Goal: Transaction & Acquisition: Book appointment/travel/reservation

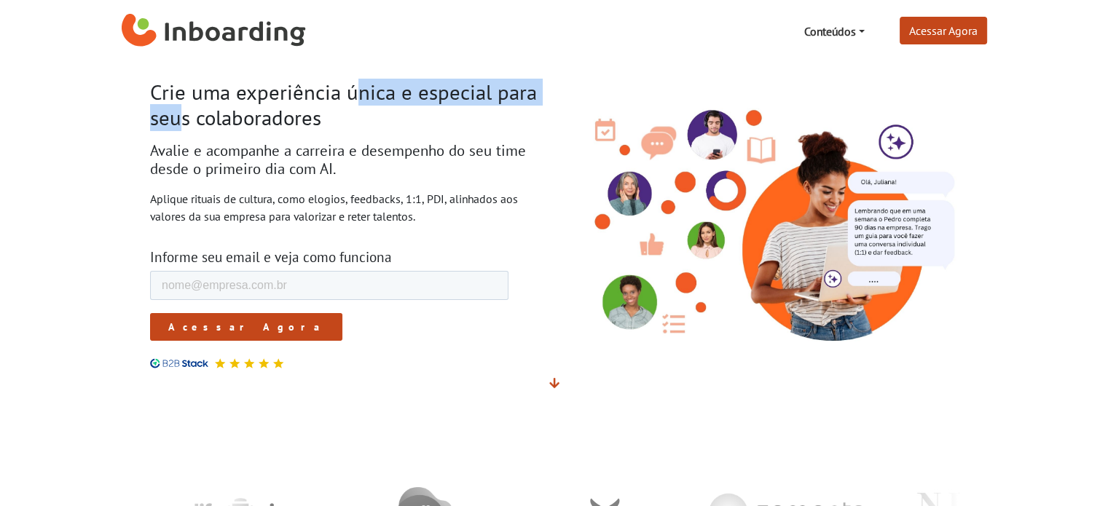
drag, startPoint x: 224, startPoint y: 101, endPoint x: 430, endPoint y: 103, distance: 205.3
click at [430, 103] on h1 "Crie uma experiência única e especial para seus colaboradores" at bounding box center [346, 105] width 393 height 50
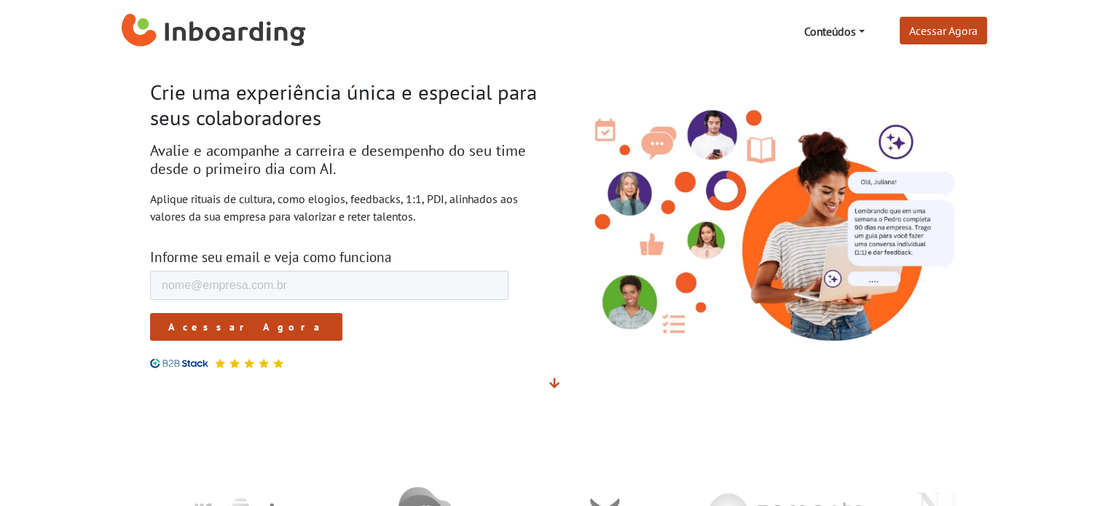
click at [181, 161] on h2 "Avalie e acompanhe a carreira e desempenho do seu time desde o primeiro dia com…" at bounding box center [346, 160] width 393 height 36
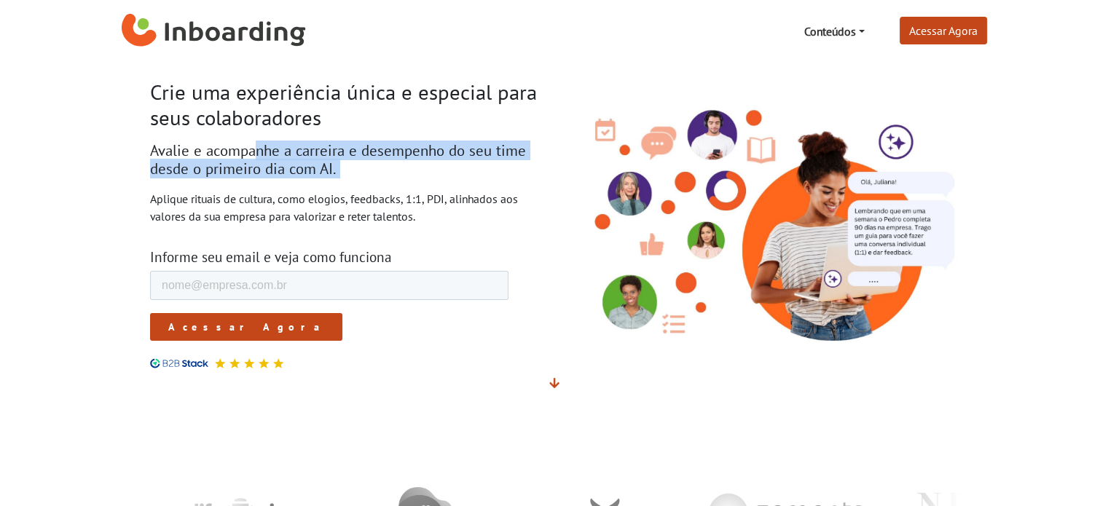
click at [181, 161] on h2 "Avalie e acompanhe a carreira e desempenho do seu time desde o primeiro dia com…" at bounding box center [346, 160] width 393 height 36
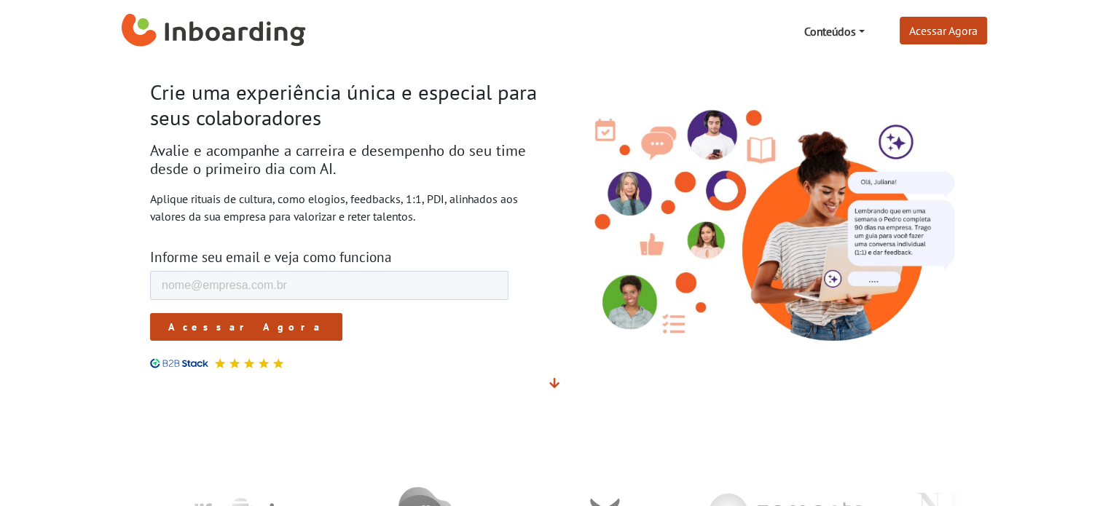
click at [201, 216] on p "Aplique rituais de cultura, como elogios, feedbacks, 1:1, PDI, alinhados aos va…" at bounding box center [346, 207] width 393 height 35
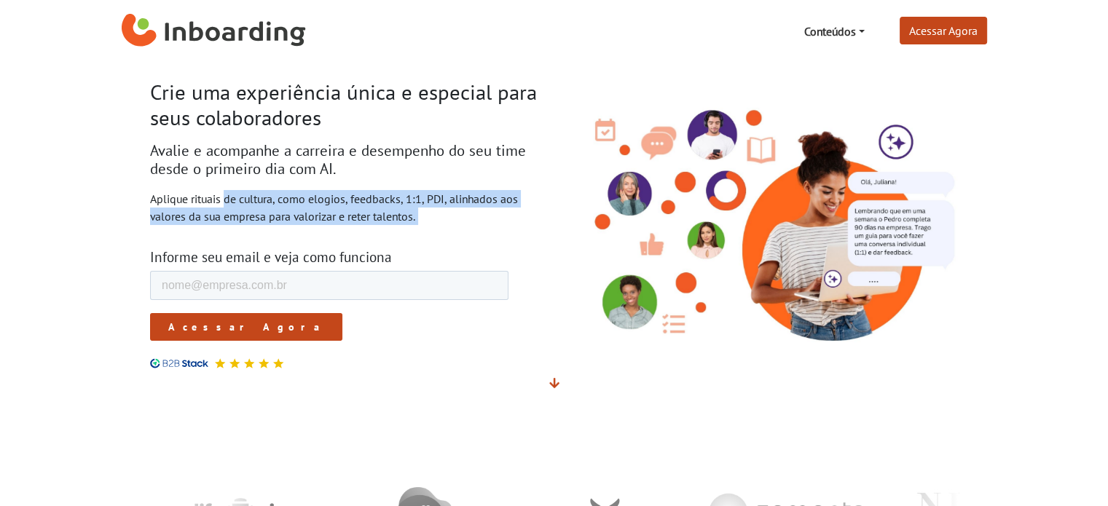
click at [201, 216] on p "Aplique rituais de cultura, como elogios, feedbacks, 1:1, PDI, alinhados aos va…" at bounding box center [346, 207] width 393 height 35
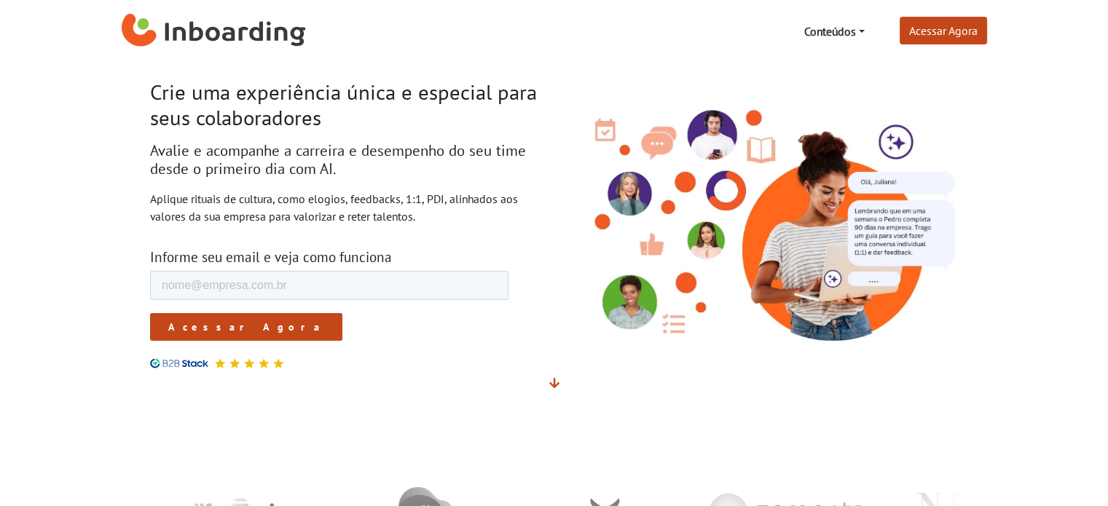
click at [227, 96] on h1 "Crie uma experiência única e especial para seus colaboradores" at bounding box center [346, 105] width 393 height 50
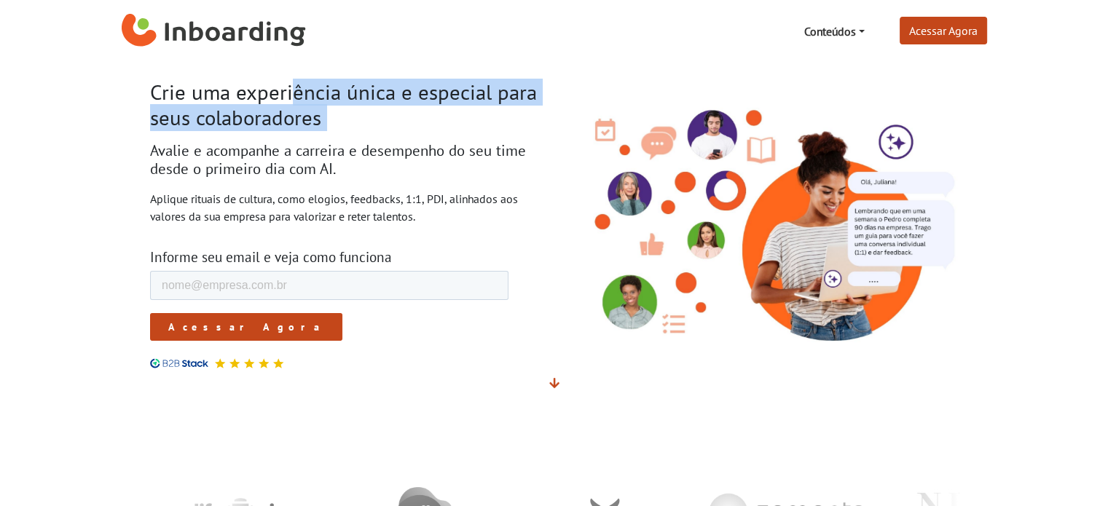
click at [227, 96] on h1 "Crie uma experiência única e especial para seus colaboradores" at bounding box center [346, 105] width 393 height 50
click at [833, 32] on link "Conteúdos" at bounding box center [833, 31] width 72 height 29
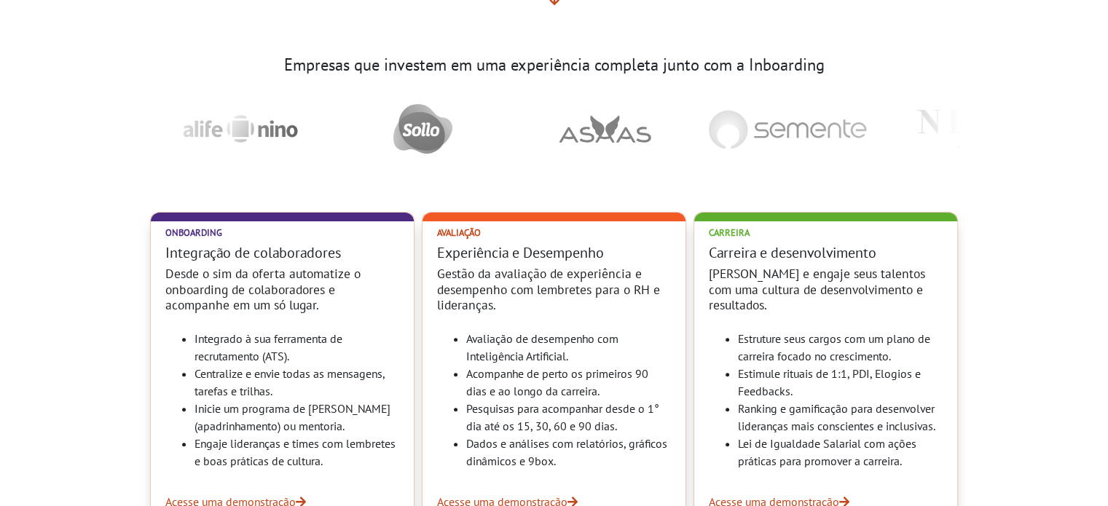
scroll to position [583, 0]
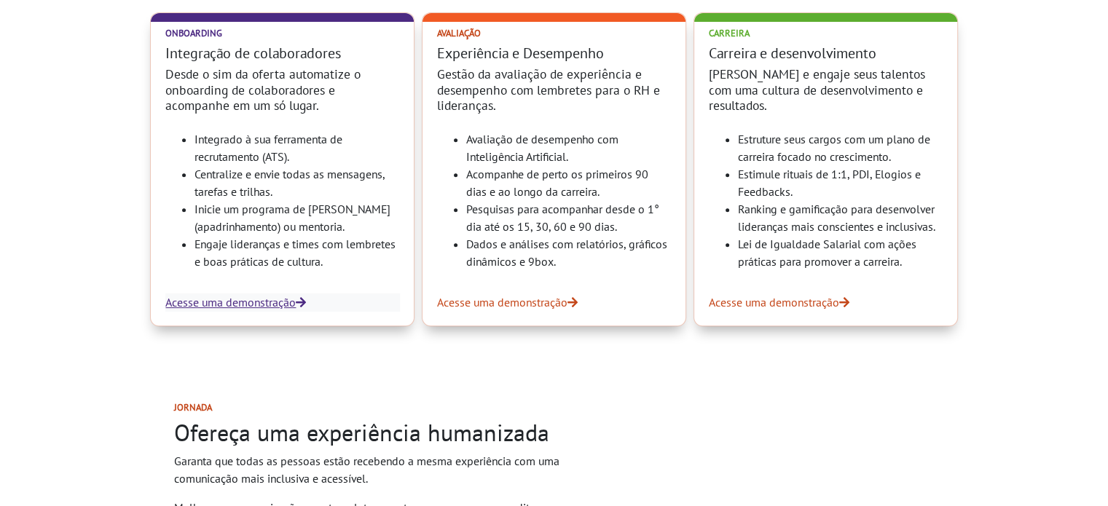
click at [253, 304] on link "Acesse uma demonstração" at bounding box center [282, 301] width 234 height 17
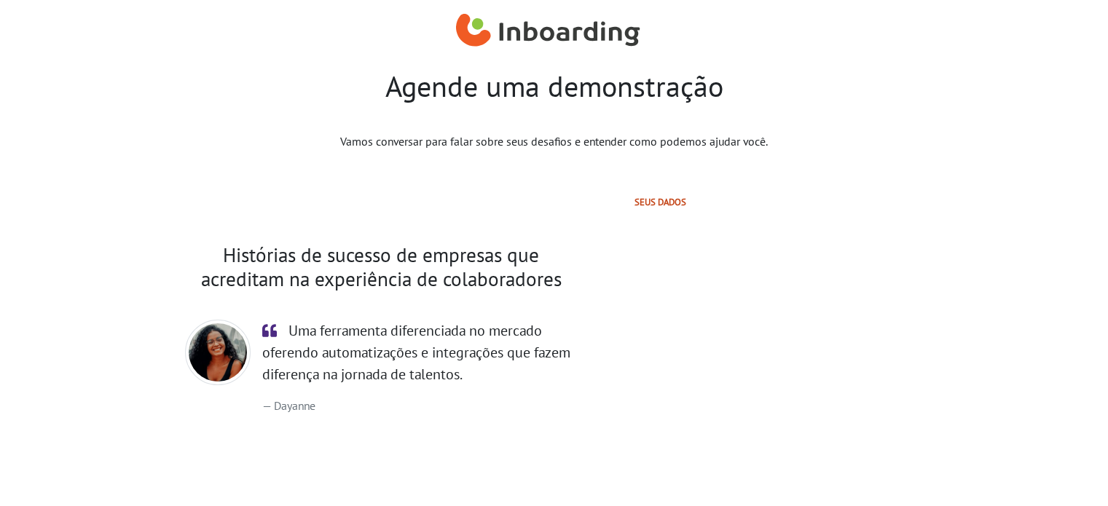
select select "BR"
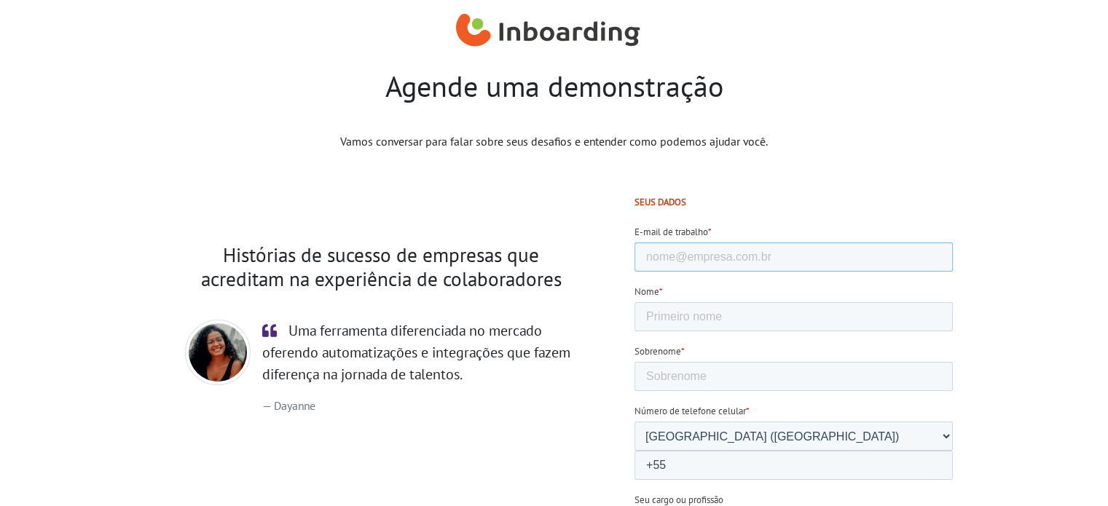
click at [720, 256] on input "E-mail de trabalho *" at bounding box center [793, 256] width 318 height 29
drag, startPoint x: 758, startPoint y: 264, endPoint x: 495, endPoint y: 257, distance: 263.0
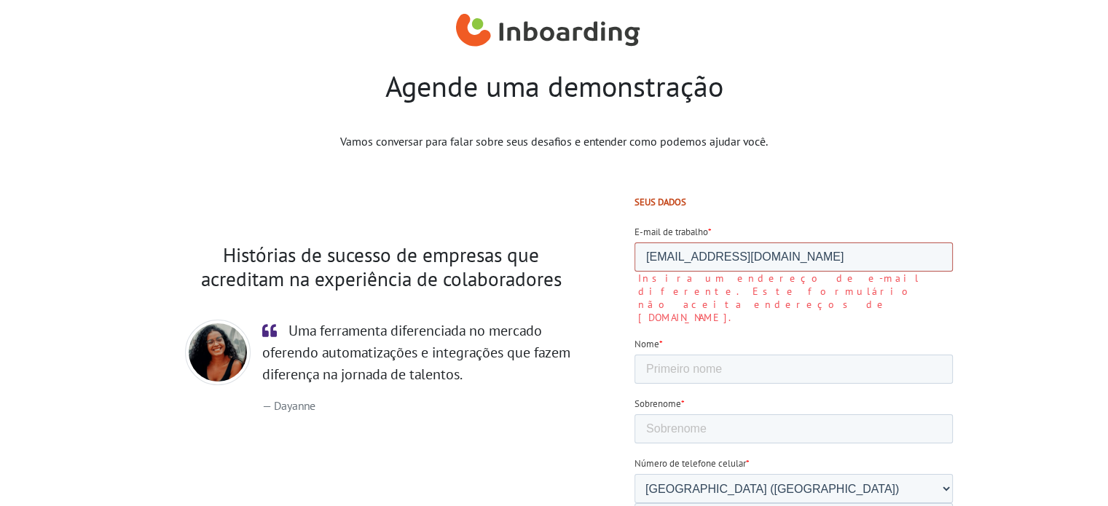
click at [751, 267] on input "[EMAIL_ADDRESS][DOMAIN_NAME]" at bounding box center [793, 256] width 318 height 29
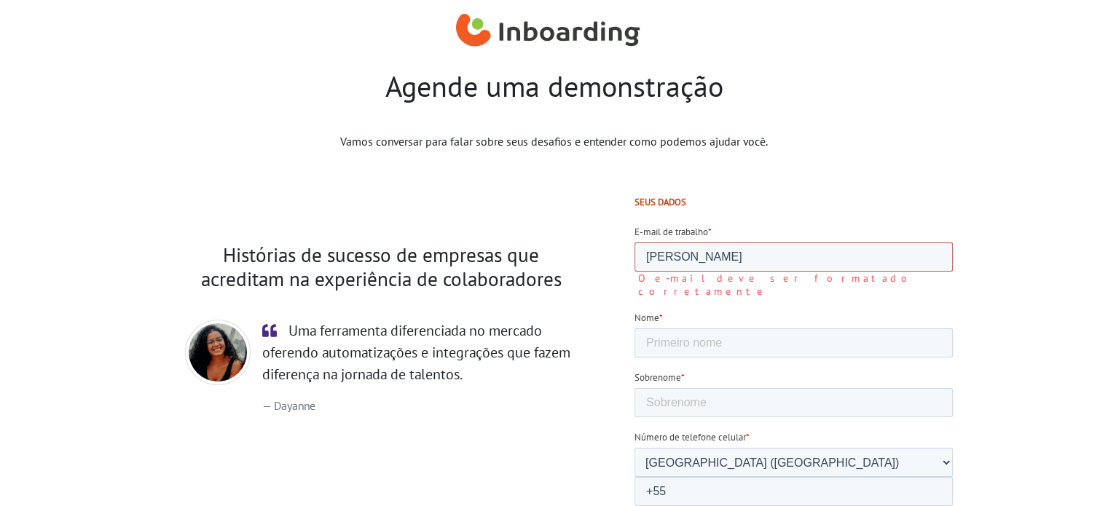
type input "[PERSON_NAME][EMAIL_ADDRESS][DOMAIN_NAME]"
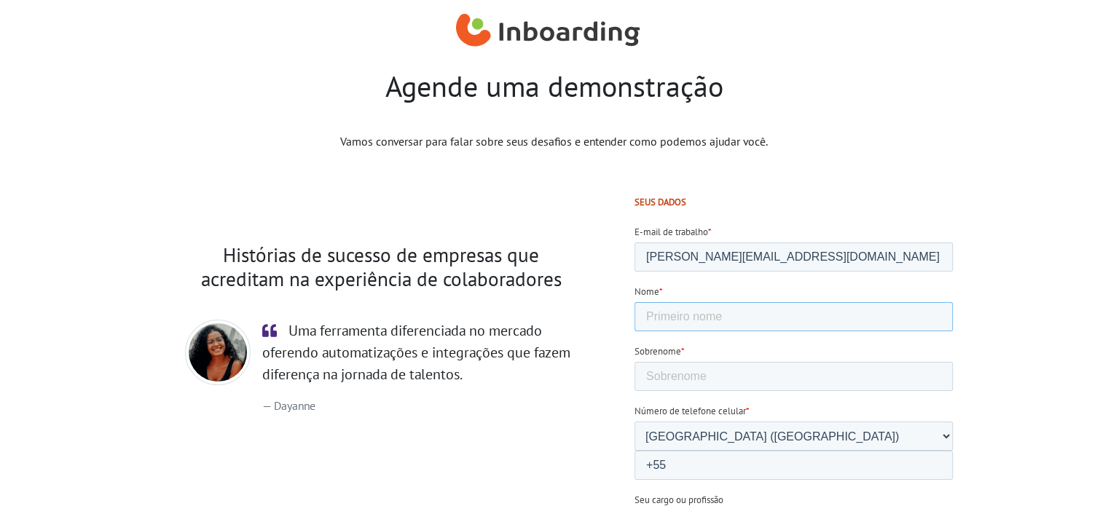
click at [712, 317] on input "Nome *" at bounding box center [793, 316] width 318 height 29
type input "[PERSON_NAME]"
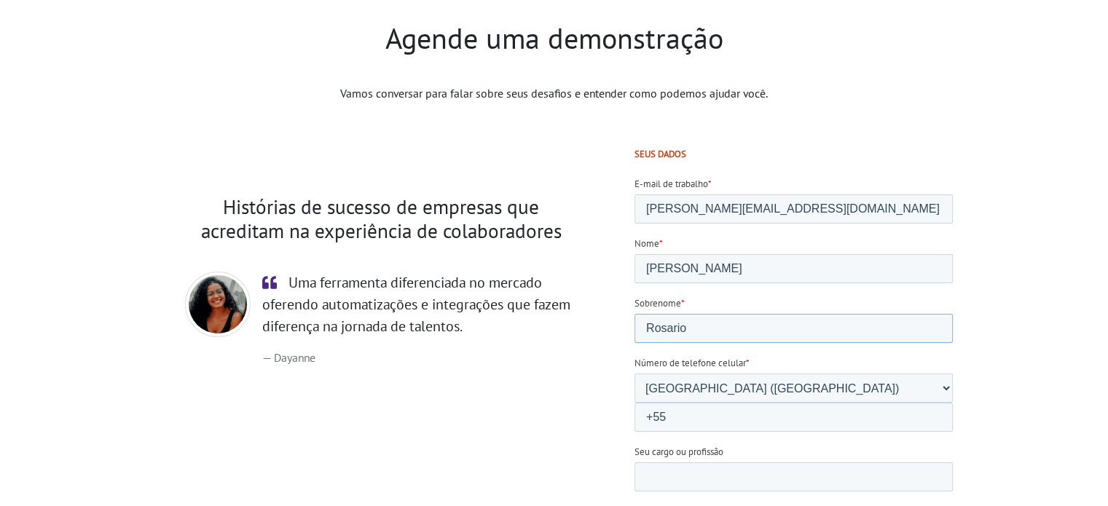
scroll to position [73, 0]
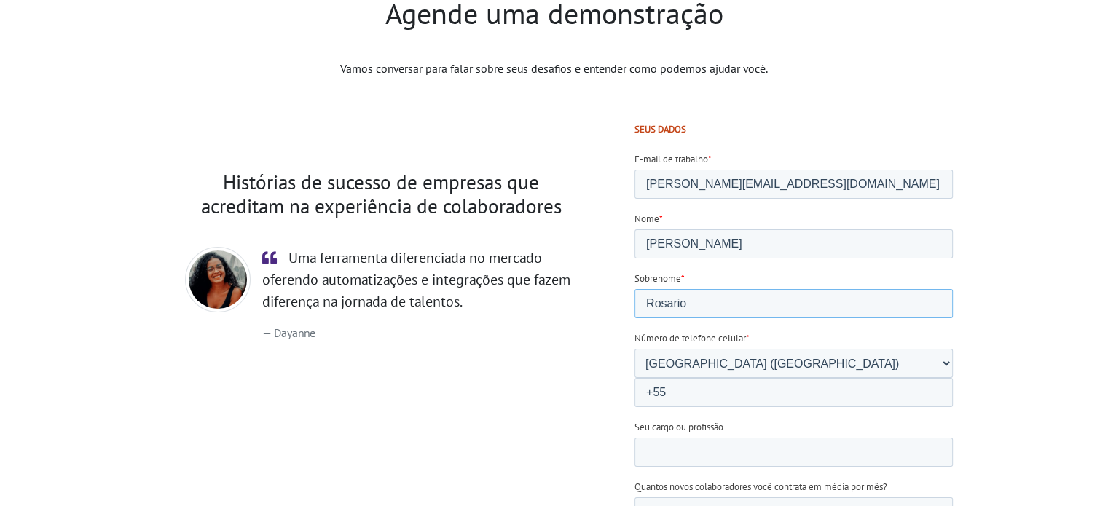
type input "Rosario"
click at [805, 378] on input "+55" at bounding box center [793, 392] width 318 height 29
paste input "473170-0622"
type input "[PHONE_NUMBER]"
click at [761, 438] on input "Seu cargo ou profissão" at bounding box center [793, 452] width 318 height 29
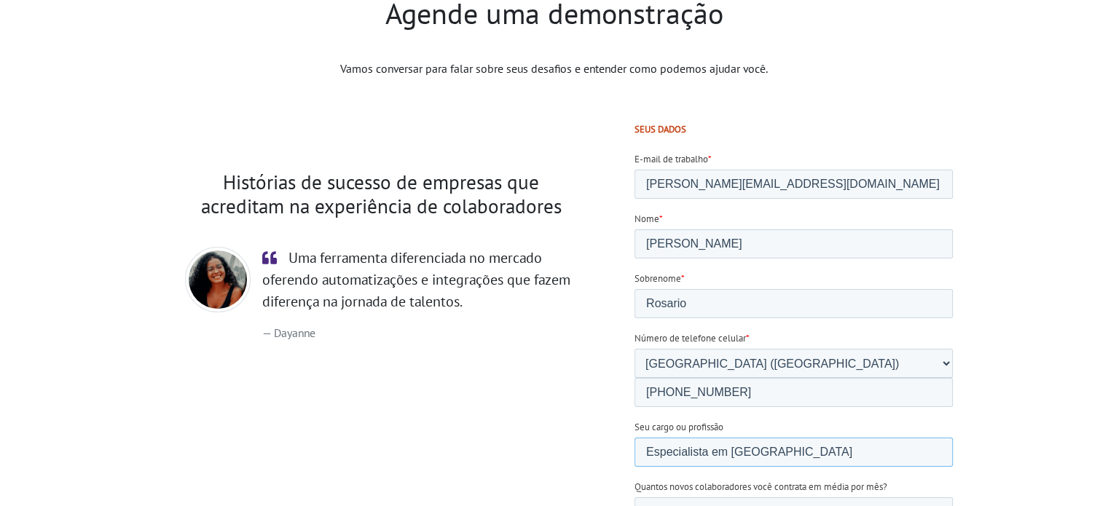
drag, startPoint x: 707, startPoint y: 360, endPoint x: 470, endPoint y: 325, distance: 239.2
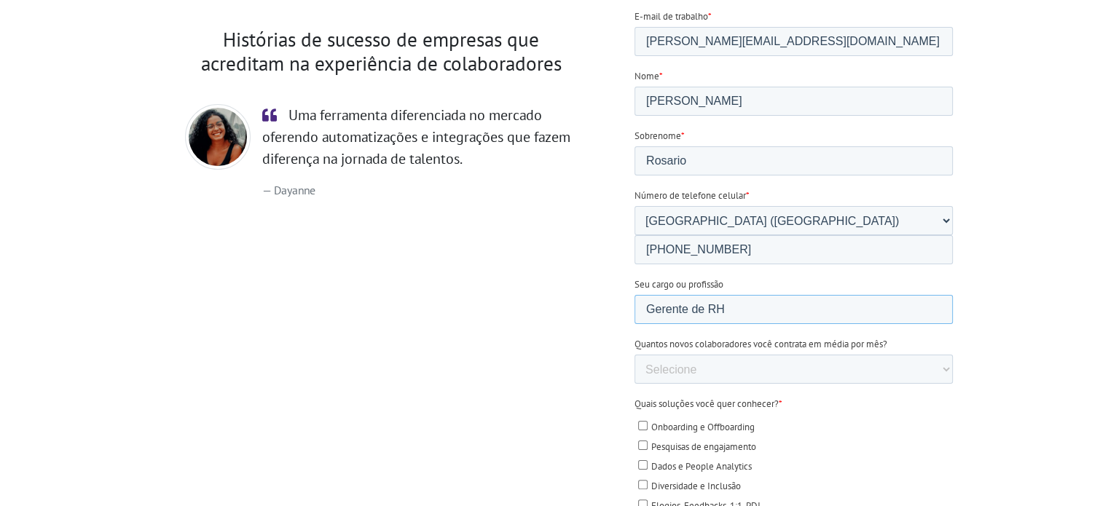
scroll to position [218, 0]
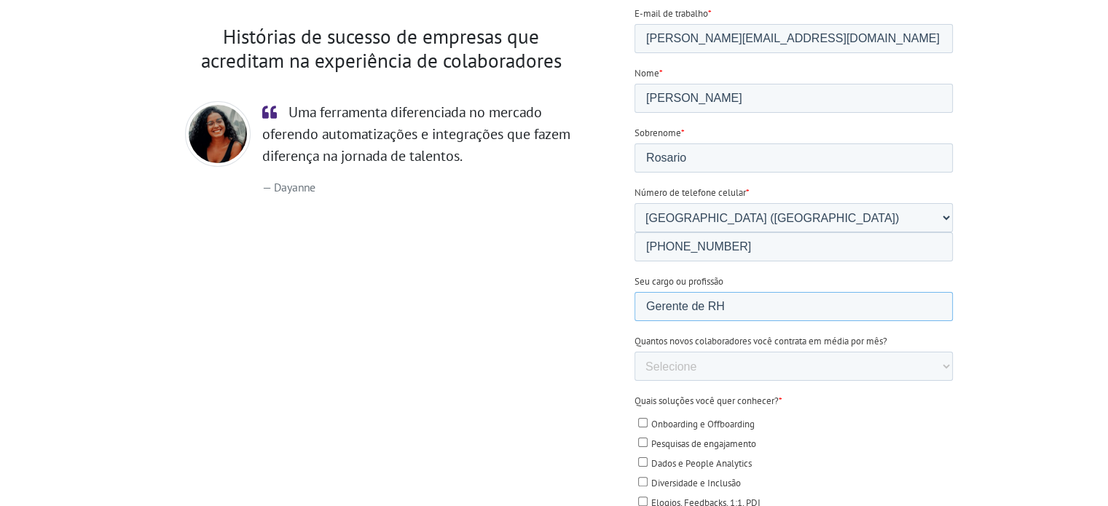
type input "Gerente de RH"
click at [698, 352] on select "Selecione 0-5 5-10 10-50 [PHONE_NUMBER]+" at bounding box center [793, 366] width 318 height 29
select select "10-50"
click at [634, 352] on select "Selecione 0-5 5-10 10-50 [PHONE_NUMBER]+" at bounding box center [793, 366] width 318 height 29
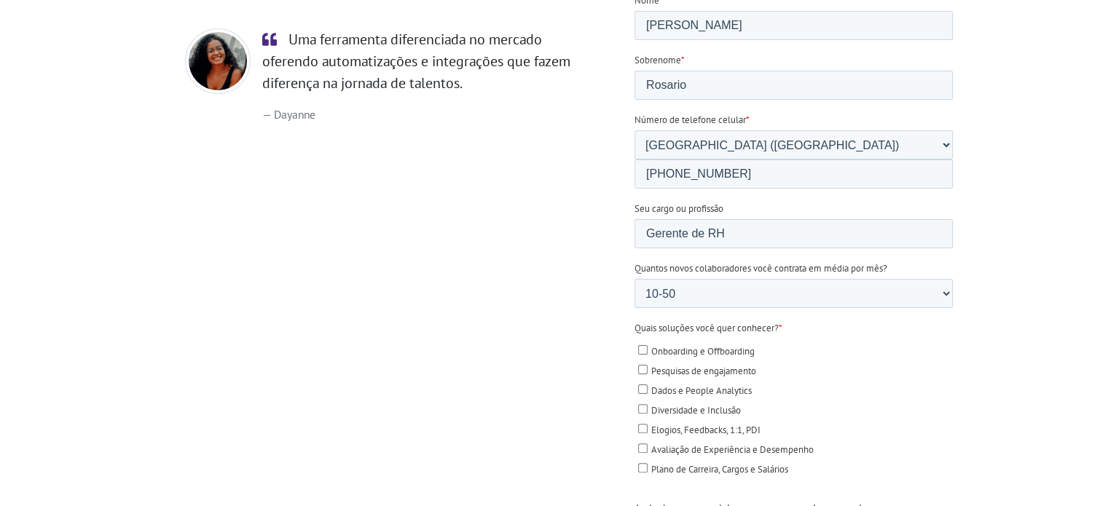
click at [722, 346] on span "Onboarding e Offboarding" at bounding box center [701, 352] width 103 height 12
click at [647, 346] on input "Onboarding e Offboarding" at bounding box center [641, 350] width 9 height 9
checkbox input "true"
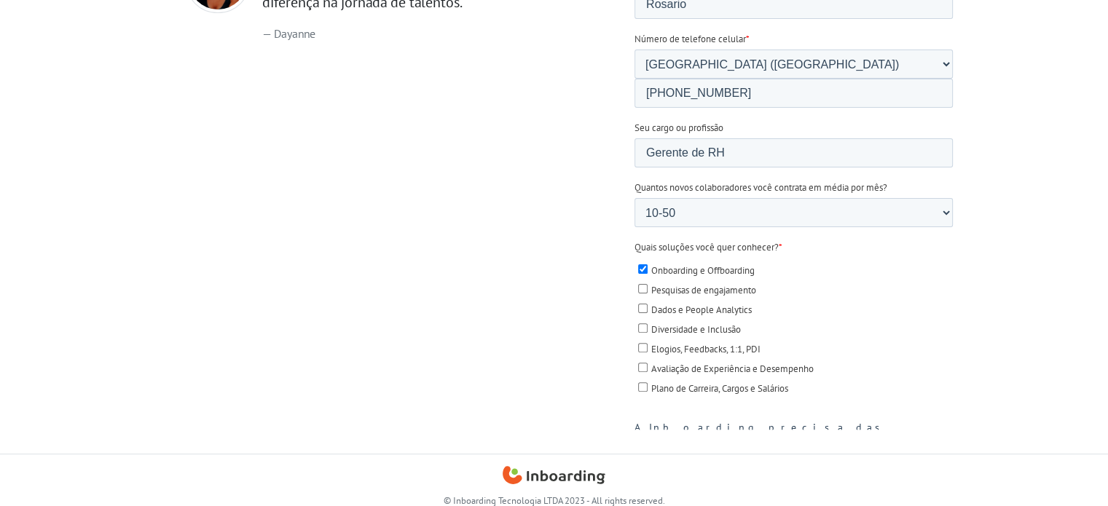
scroll to position [373, 0]
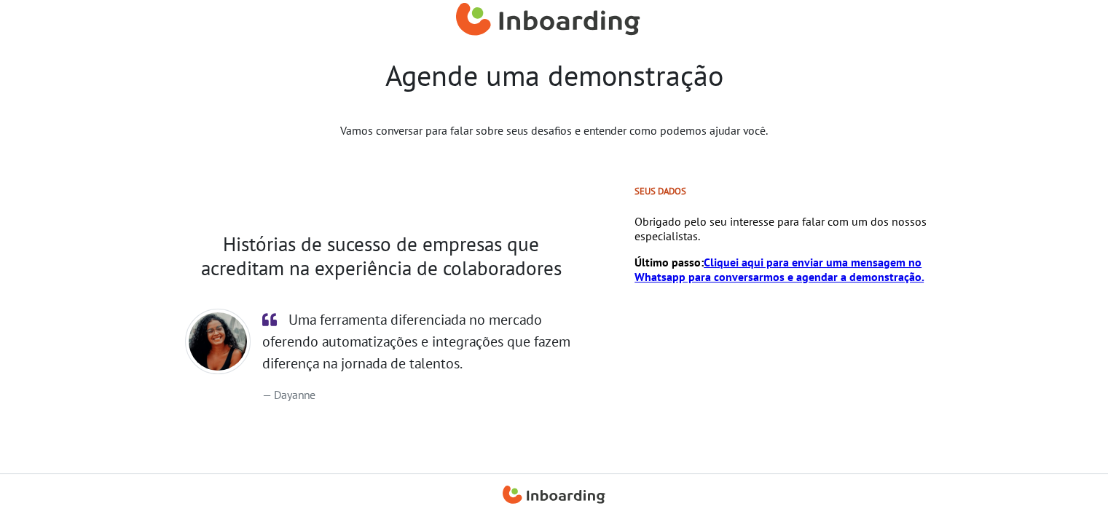
scroll to position [0, 0]
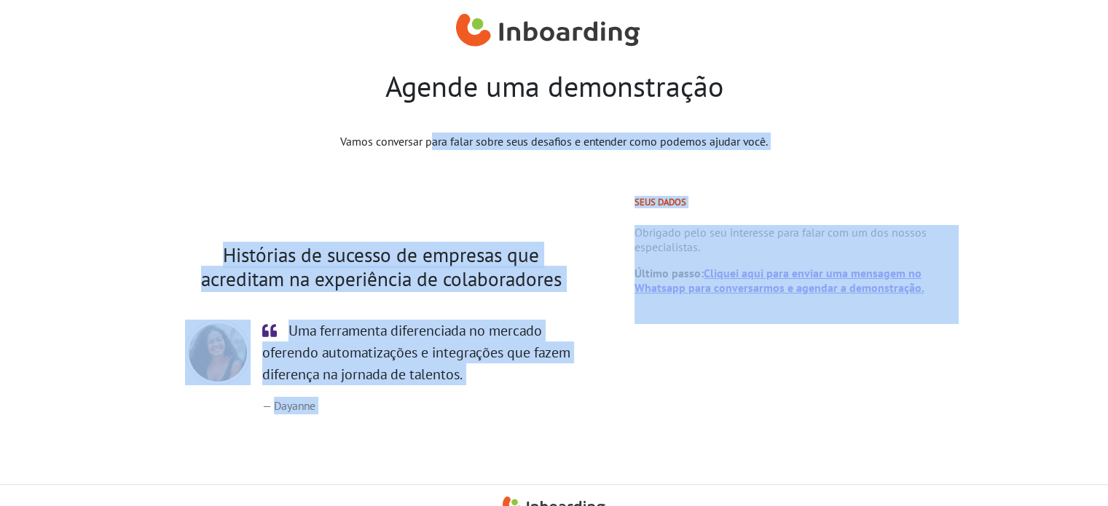
drag, startPoint x: 303, startPoint y: 133, endPoint x: 1010, endPoint y: 255, distance: 717.4
click at [1010, 255] on main "Vamos conversar para falar sobre seus desafios e entender como podemos ajudar v…" at bounding box center [554, 297] width 1108 height 352
click at [1009, 255] on section "Histórias de sucesso de empresas que acreditam na experiência de colaboradores …" at bounding box center [554, 329] width 1108 height 288
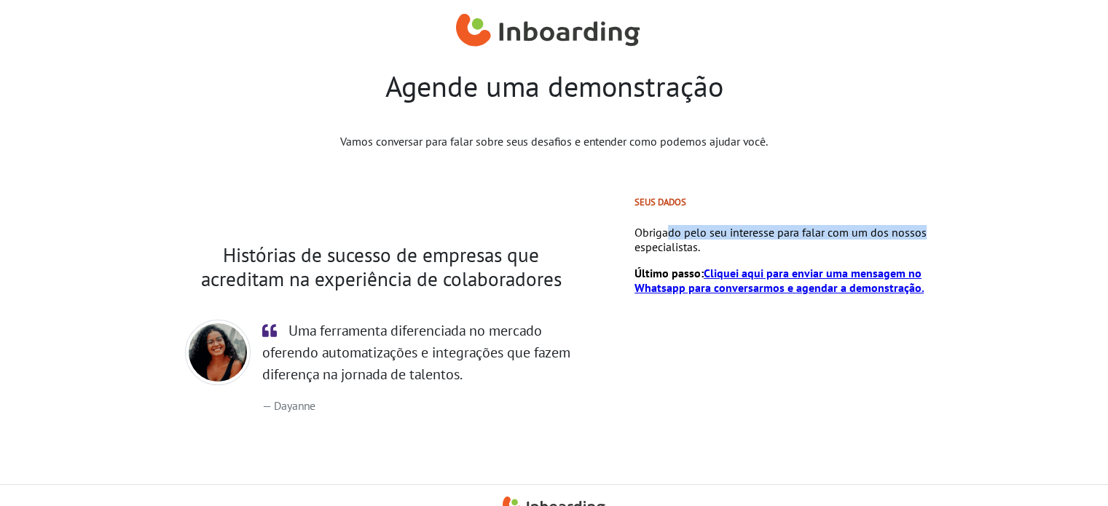
drag, startPoint x: 666, startPoint y: 234, endPoint x: 930, endPoint y: 232, distance: 264.3
click at [930, 232] on p "Obrigado pelo seu interesse para falar com um dos nossos especialistas." at bounding box center [796, 239] width 324 height 29
click at [834, 307] on div "Obrigado pelo seu interesse para falar com um dos nossos especialistas. Último …" at bounding box center [796, 273] width 324 height 96
click at [829, 290] on link "Cliquei aqui para enviar uma mensagem no Whatsapp para conversarmos e agendar a…" at bounding box center [778, 280] width 289 height 29
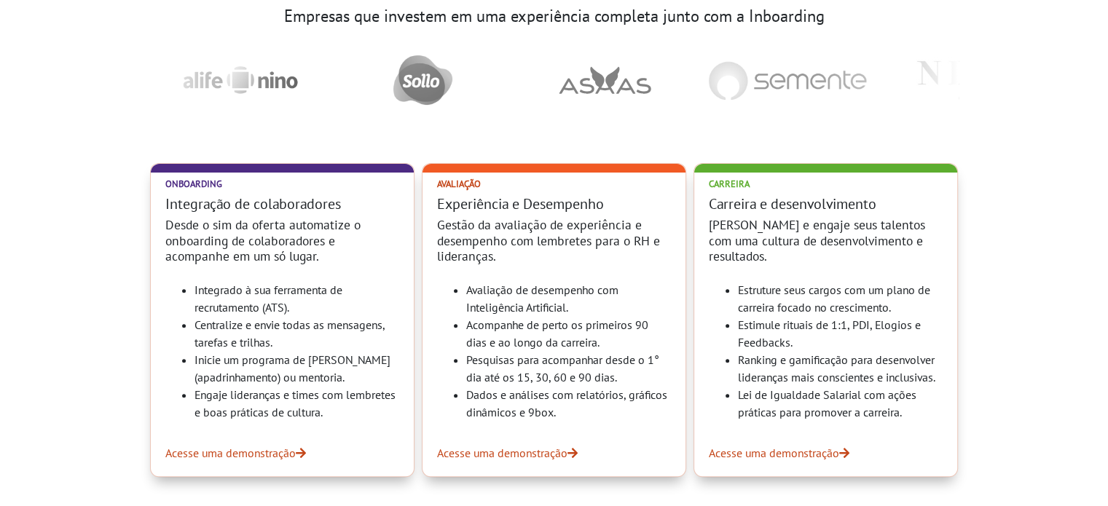
scroll to position [437, 0]
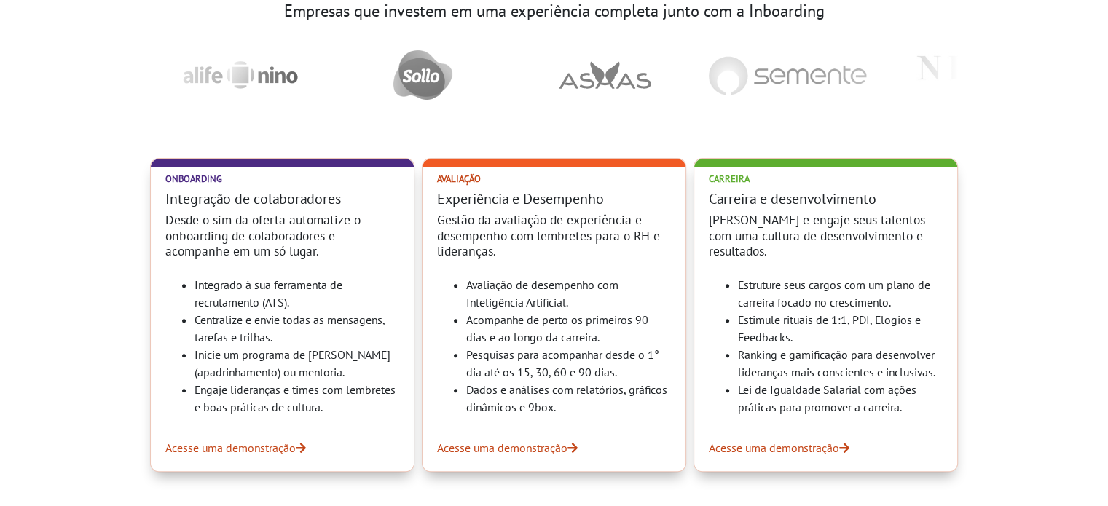
drag, startPoint x: 230, startPoint y: 224, endPoint x: 221, endPoint y: 198, distance: 26.9
click at [229, 222] on h4 "Desde o sim da oferta automatize o onboarding de colaboradores e acompanhe em u…" at bounding box center [282, 235] width 234 height 46
drag, startPoint x: 192, startPoint y: 182, endPoint x: 320, endPoint y: 173, distance: 128.5
click at [320, 173] on h2 "Onboarding" at bounding box center [282, 178] width 234 height 11
